Goal: Book appointment/travel/reservation

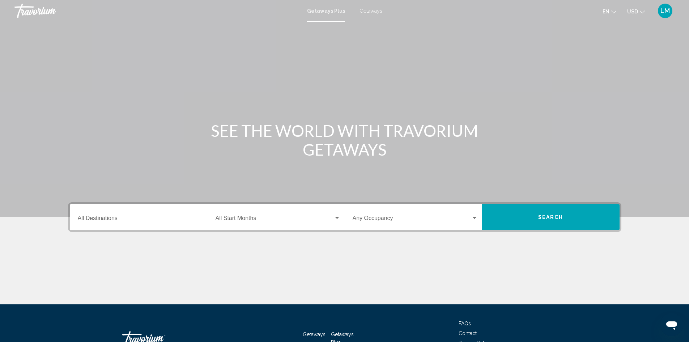
click at [172, 218] on input "Destination All Destinations" at bounding box center [140, 219] width 125 height 7
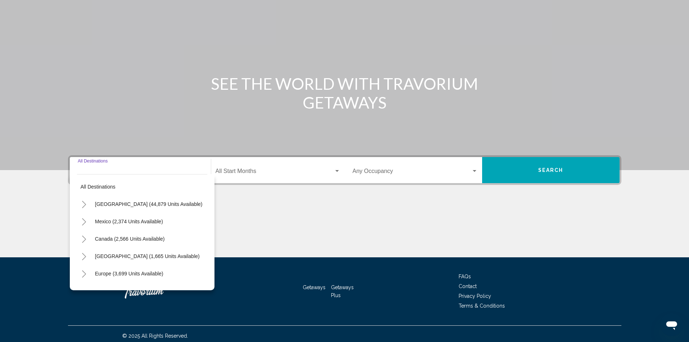
scroll to position [51, 0]
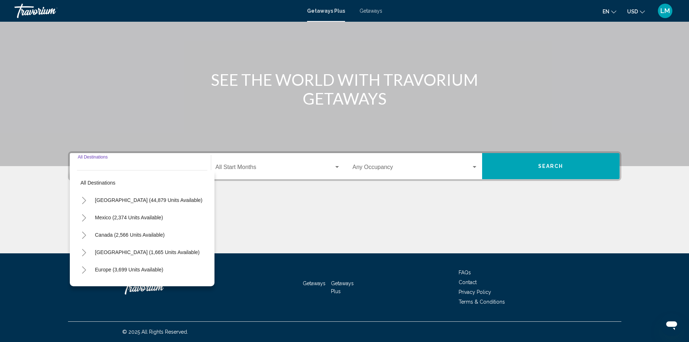
click at [377, 12] on span "Getaways" at bounding box center [370, 11] width 23 height 6
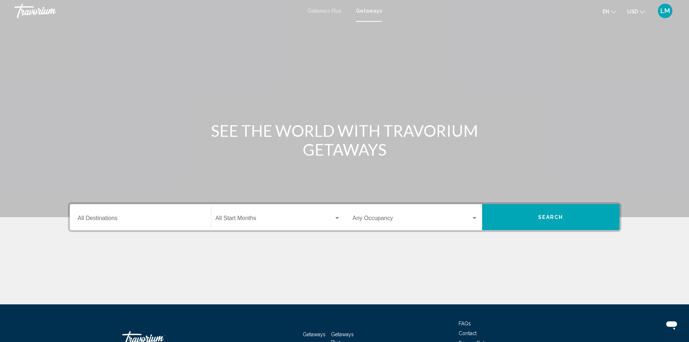
click at [636, 8] on button "USD USD ($) MXN (Mex$) CAD (Can$) GBP (£) EUR (€) AUD (A$) NZD (NZ$) CNY (CN¥)" at bounding box center [636, 11] width 18 height 10
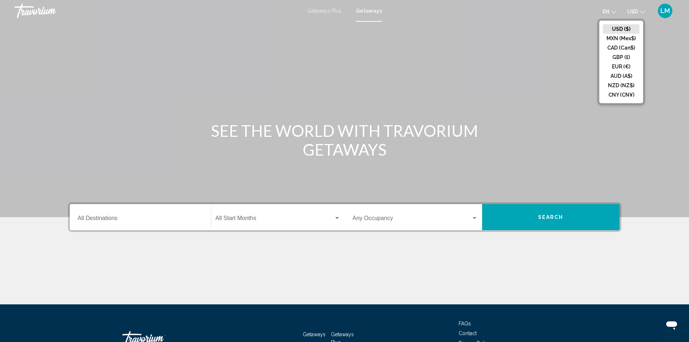
click at [636, 8] on button "USD USD ($) MXN (Mex$) CAD (Can$) GBP (£) EUR (€) AUD (A$) NZD (NZ$) CNY (CN¥)" at bounding box center [636, 11] width 18 height 10
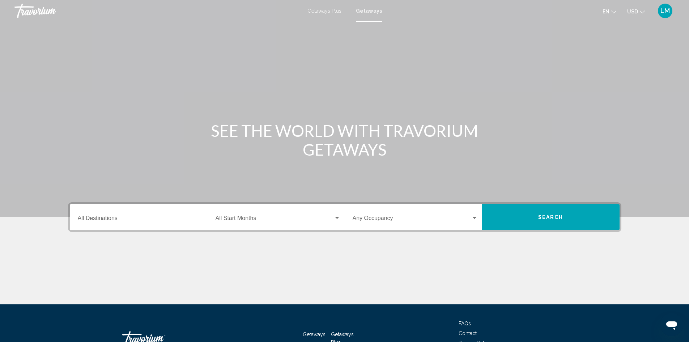
click at [146, 218] on input "Destination All Destinations" at bounding box center [140, 219] width 125 height 7
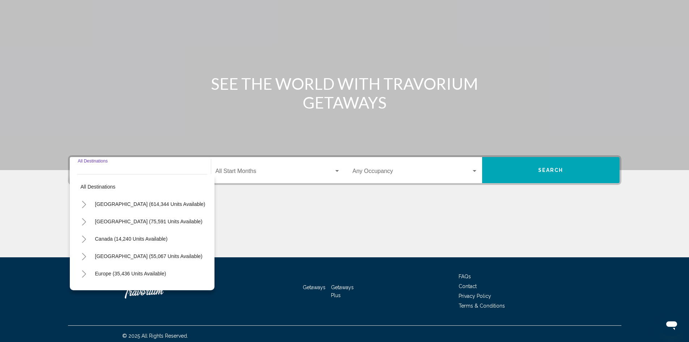
scroll to position [51, 0]
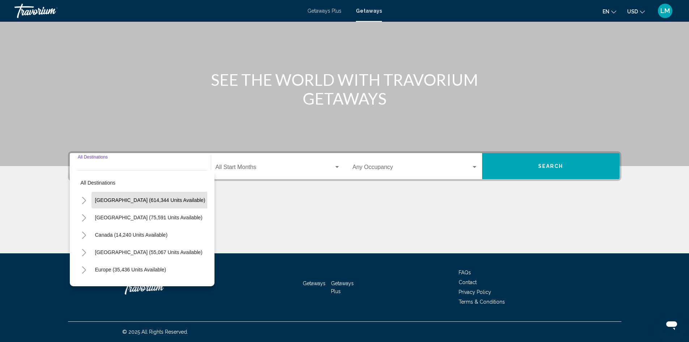
click at [174, 202] on span "[GEOGRAPHIC_DATA] (614,344 units available)" at bounding box center [150, 200] width 110 height 6
type input "**********"
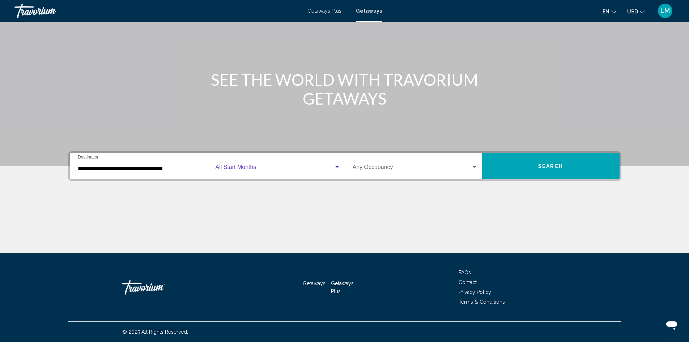
click at [272, 167] on span "Search widget" at bounding box center [274, 168] width 118 height 7
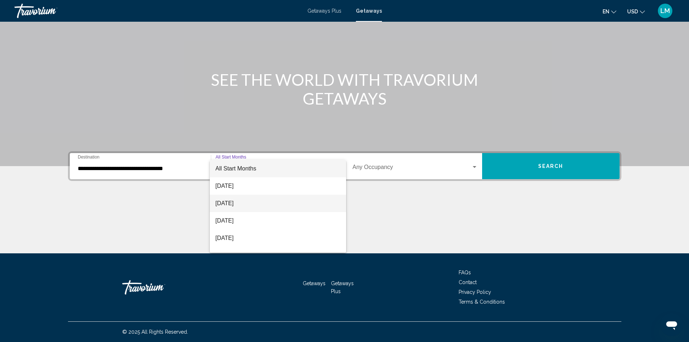
click at [247, 199] on span "[DATE]" at bounding box center [277, 203] width 125 height 17
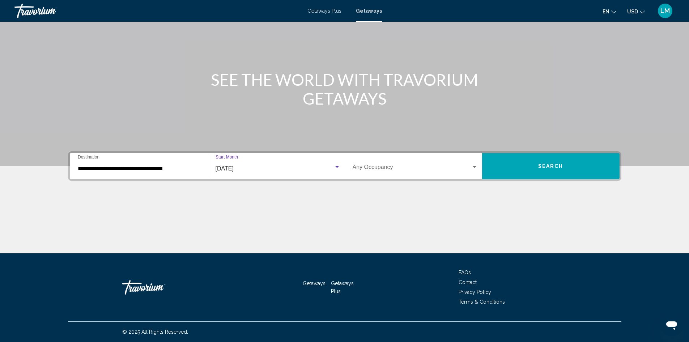
click at [376, 169] on span "Search widget" at bounding box center [412, 168] width 119 height 7
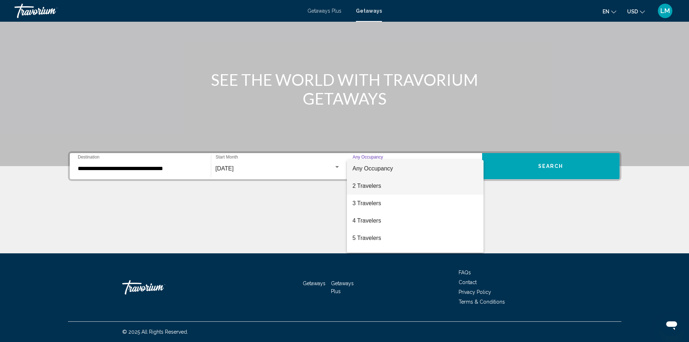
click at [370, 188] on span "2 Travelers" at bounding box center [415, 185] width 125 height 17
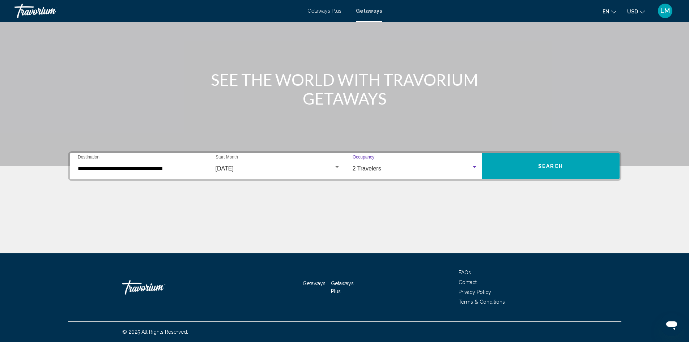
click at [529, 166] on button "Search" at bounding box center [550, 166] width 137 height 26
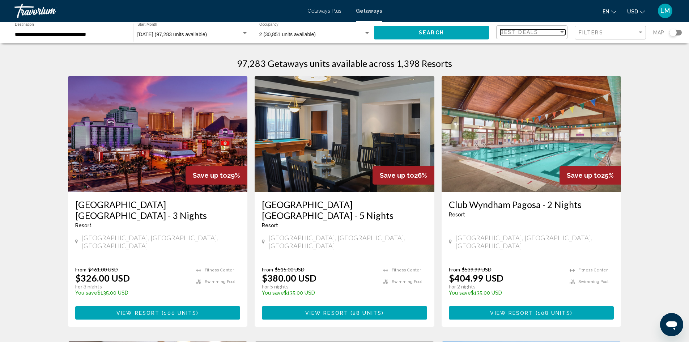
click at [540, 30] on div "Best Deals" at bounding box center [529, 32] width 59 height 6
click at [651, 88] on div at bounding box center [344, 171] width 689 height 342
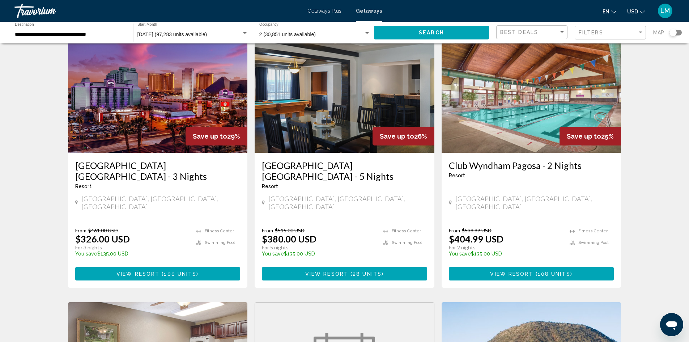
scroll to position [36, 0]
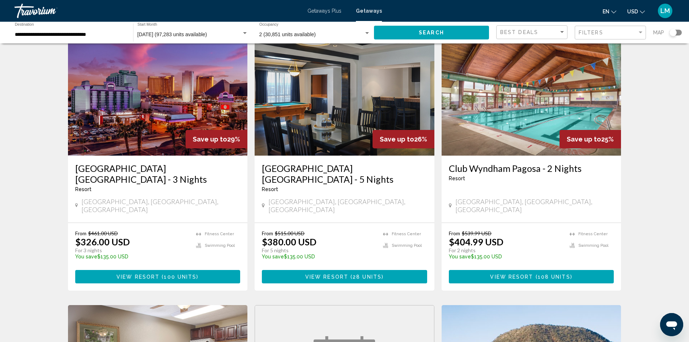
click at [171, 111] on img "Main content" at bounding box center [158, 98] width 180 height 116
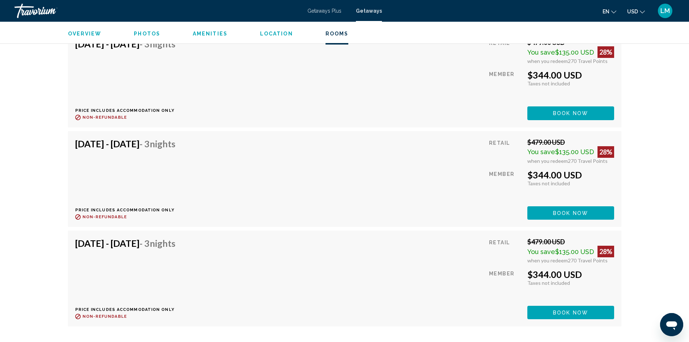
scroll to position [3999, 0]
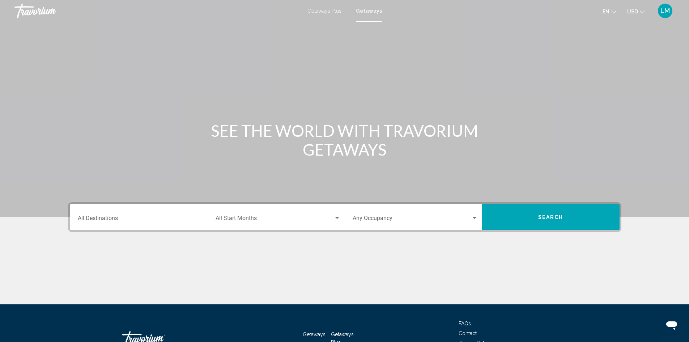
click at [152, 219] on input "Destination All Destinations" at bounding box center [140, 219] width 125 height 7
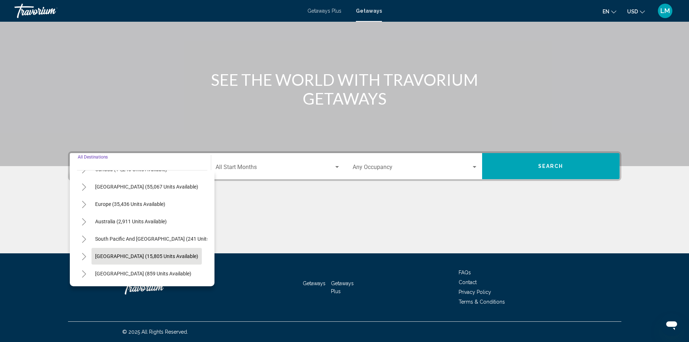
scroll to position [36, 0]
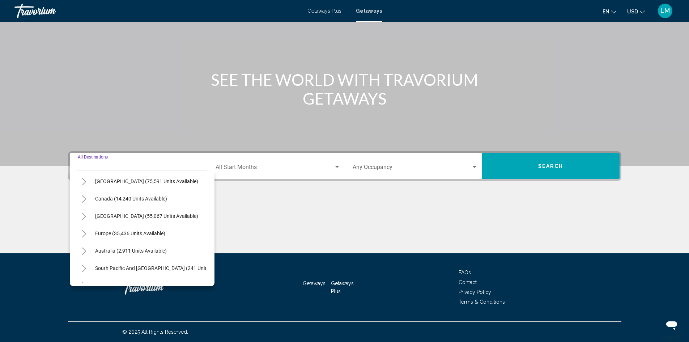
click at [144, 159] on div "Destination All Destinations" at bounding box center [140, 166] width 125 height 23
click at [158, 233] on span "Europe (35,436 units available)" at bounding box center [130, 233] width 70 height 6
type input "**********"
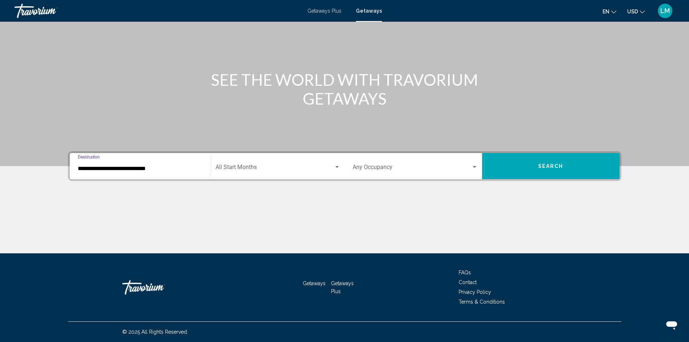
click at [272, 170] on span "Search widget" at bounding box center [274, 168] width 118 height 7
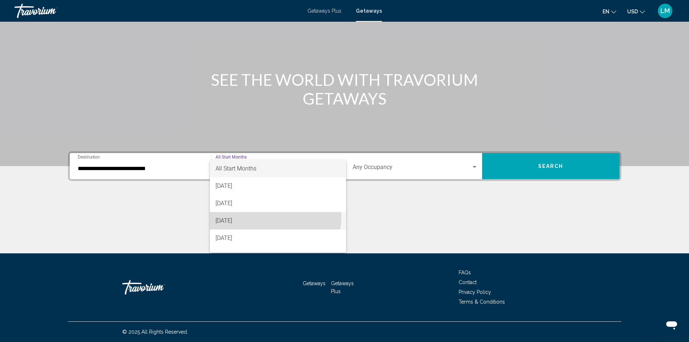
click at [256, 216] on span "[DATE]" at bounding box center [277, 220] width 125 height 17
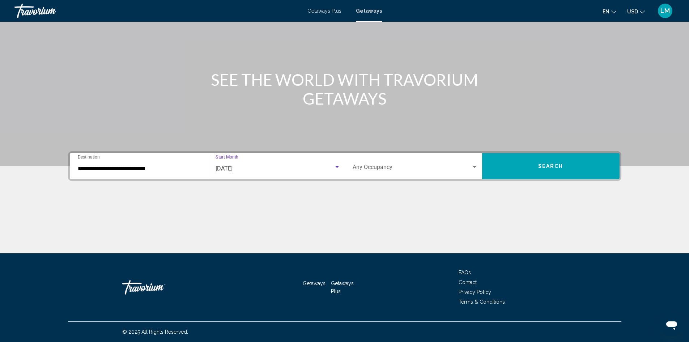
click at [423, 163] on div "Occupancy Any Occupancy" at bounding box center [415, 166] width 125 height 23
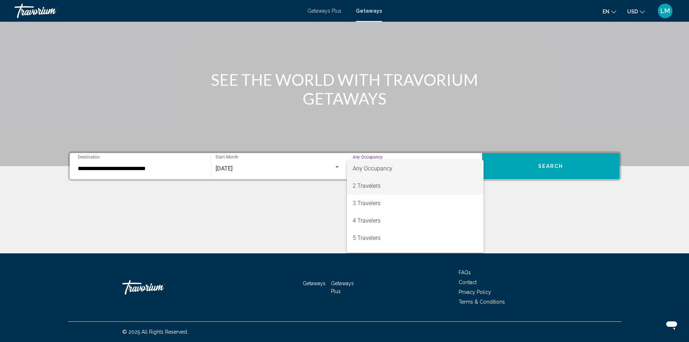
click at [392, 189] on span "2 Travelers" at bounding box center [415, 185] width 125 height 17
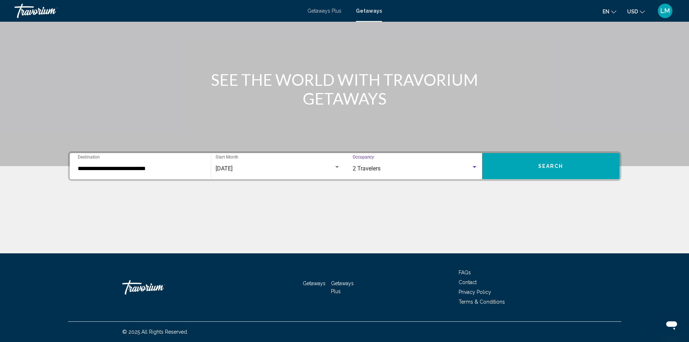
click at [541, 165] on span "Search" at bounding box center [550, 166] width 25 height 6
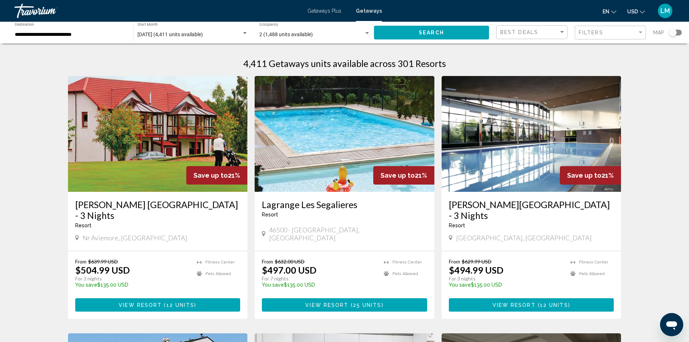
click at [85, 33] on input "**********" at bounding box center [70, 35] width 111 height 6
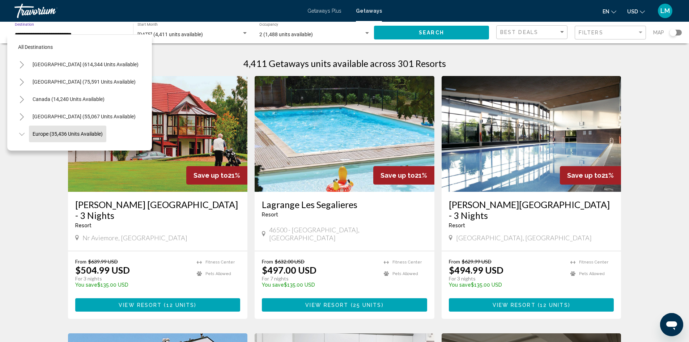
scroll to position [46, 0]
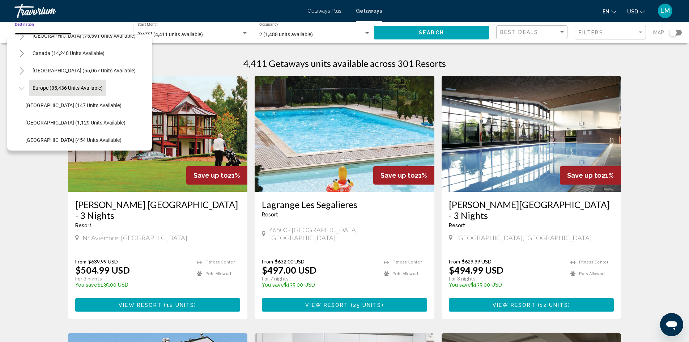
click at [21, 86] on icon "Toggle Europe (35,436 units available)" at bounding box center [21, 88] width 5 height 7
click at [22, 86] on icon "Toggle Europe (35,436 units available)" at bounding box center [21, 88] width 5 height 7
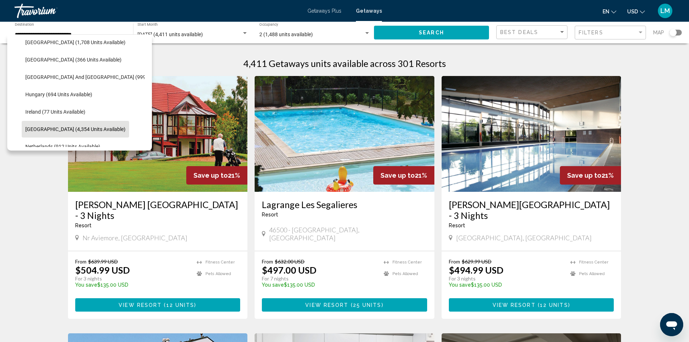
scroll to position [227, 0]
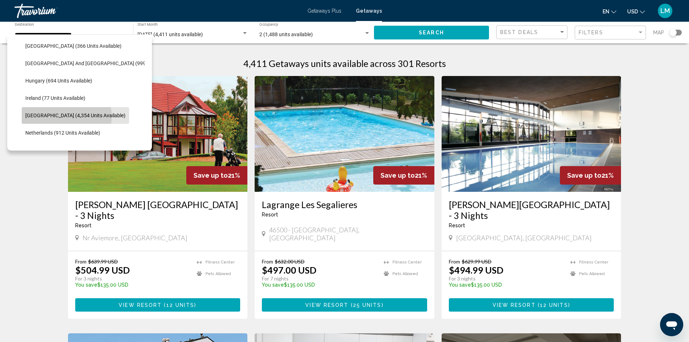
click at [66, 116] on span "[GEOGRAPHIC_DATA] (4,354 units available)" at bounding box center [75, 115] width 100 height 6
type input "**********"
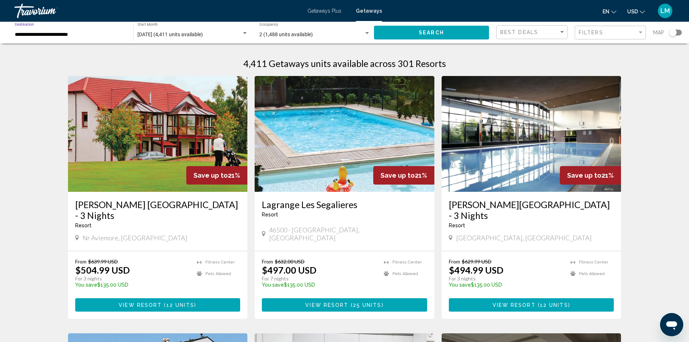
click at [432, 33] on span "Search" at bounding box center [431, 33] width 25 height 6
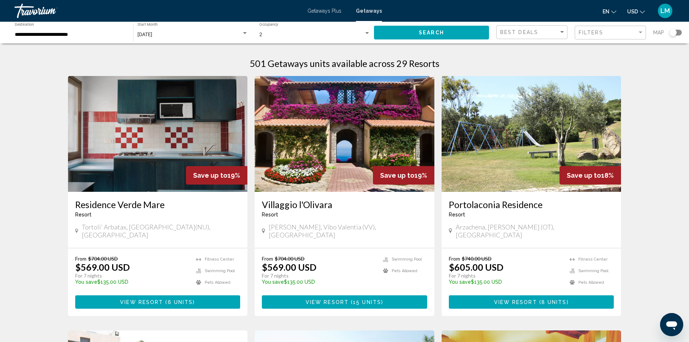
click at [32, 35] on input "**********" at bounding box center [70, 35] width 111 height 6
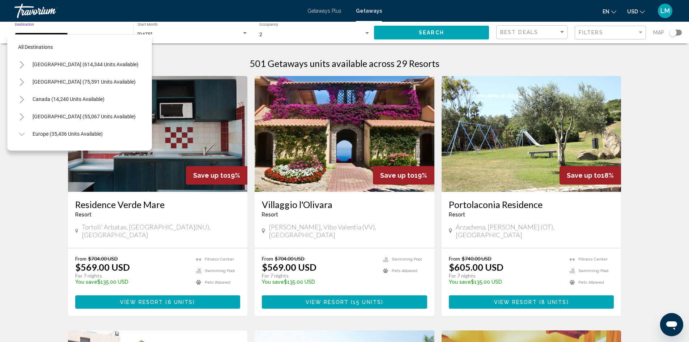
scroll to position [254, 0]
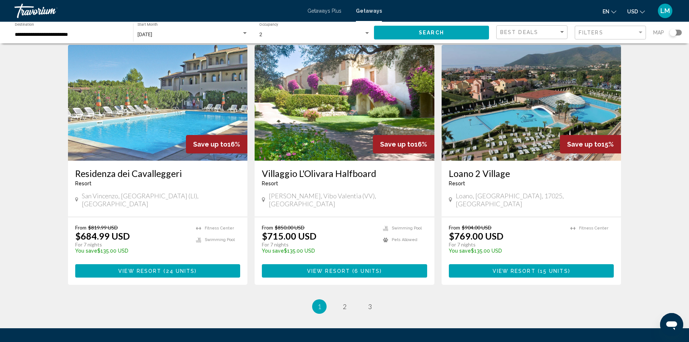
scroll to position [832, 0]
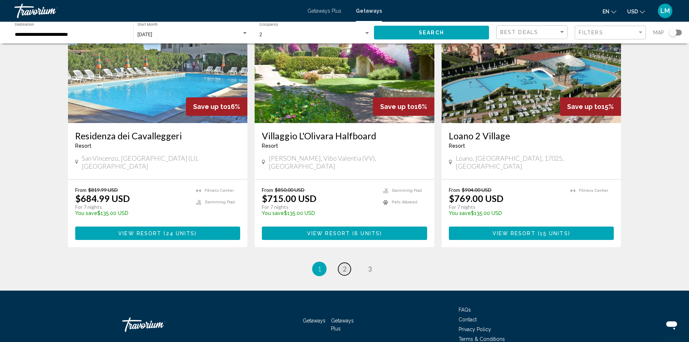
click at [346, 262] on link "page 2" at bounding box center [344, 268] width 13 height 13
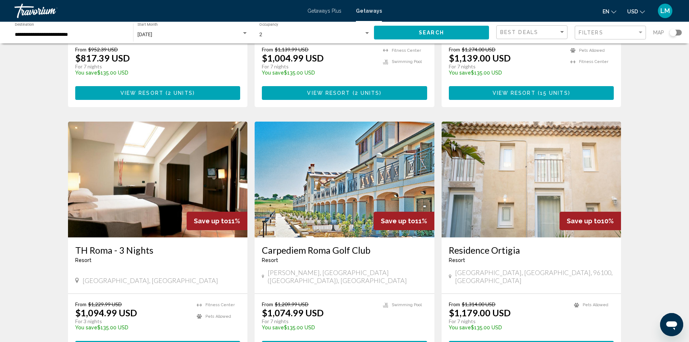
scroll to position [470, 0]
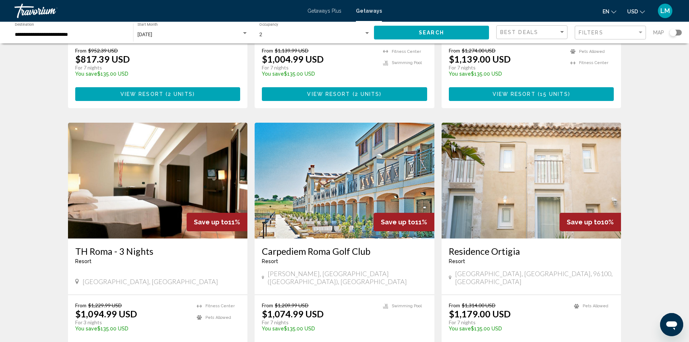
click at [367, 151] on img "Main content" at bounding box center [345, 181] width 180 height 116
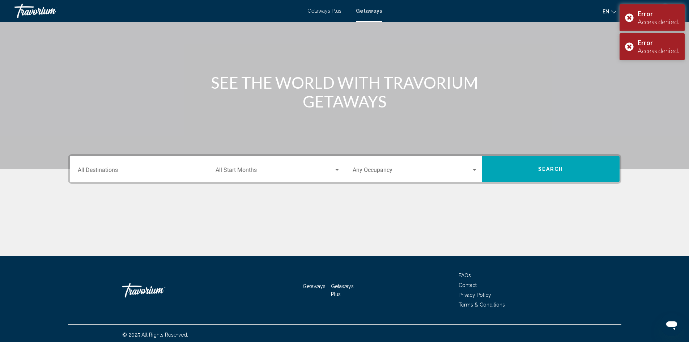
scroll to position [51, 0]
